Goal: Task Accomplishment & Management: Manage account settings

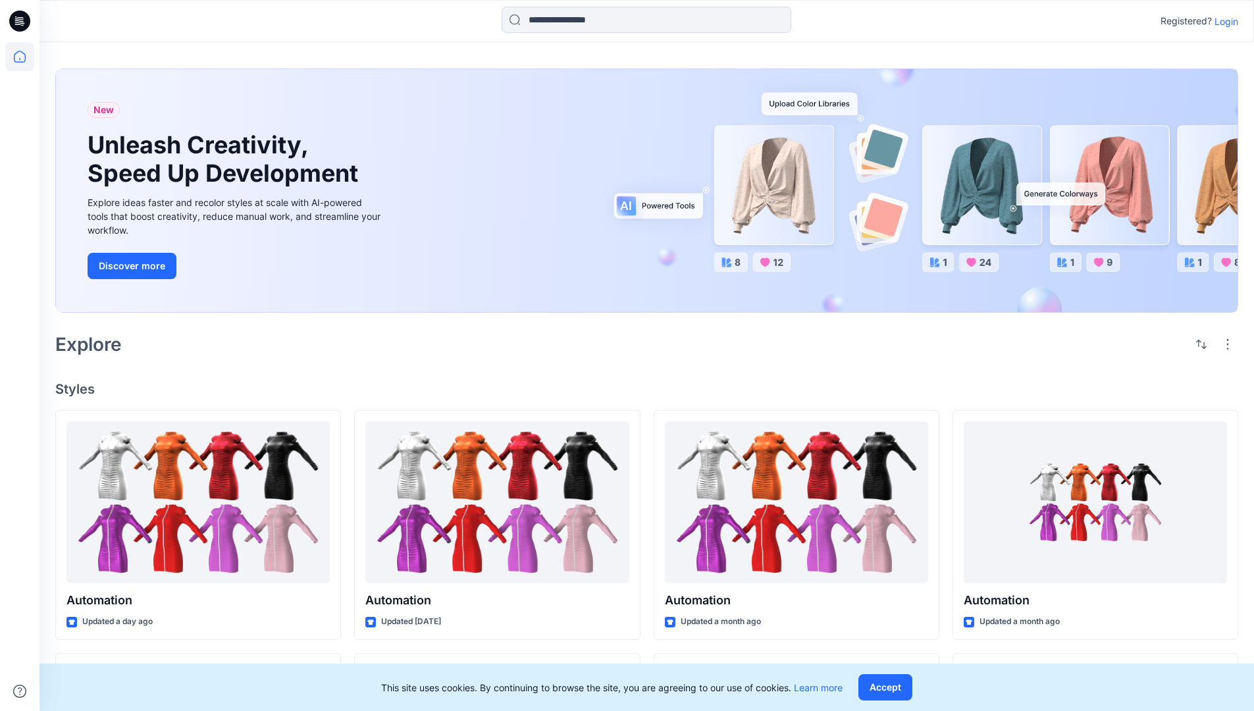
click at [1223, 21] on p "Login" at bounding box center [1227, 21] width 24 height 14
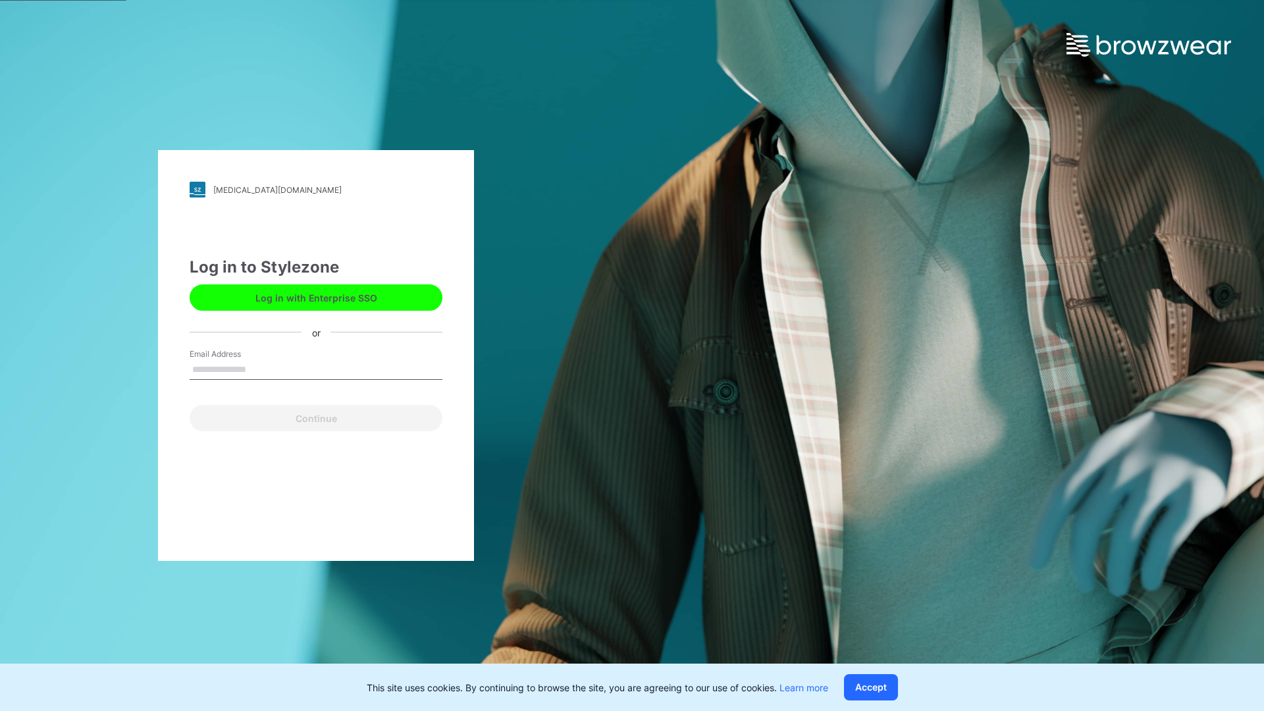
click at [260, 369] on input "Email Address" at bounding box center [316, 370] width 253 height 20
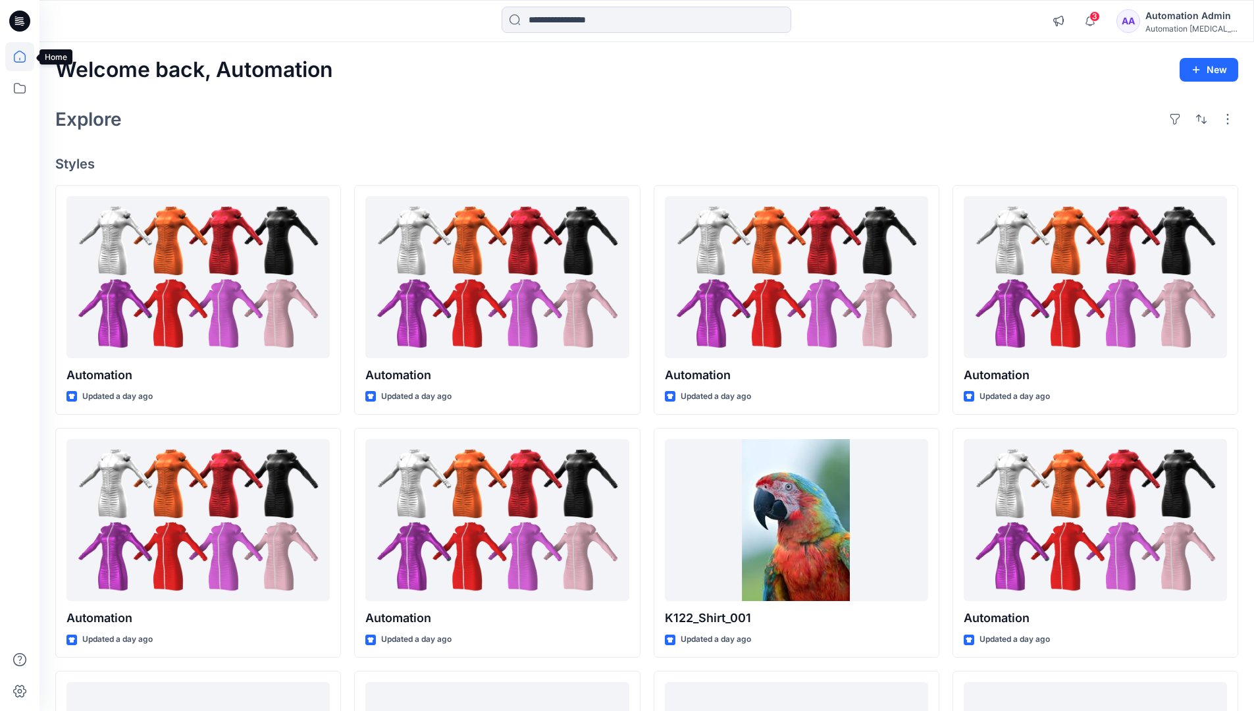
click at [25, 57] on icon at bounding box center [20, 57] width 12 height 12
